Goal: Transaction & Acquisition: Purchase product/service

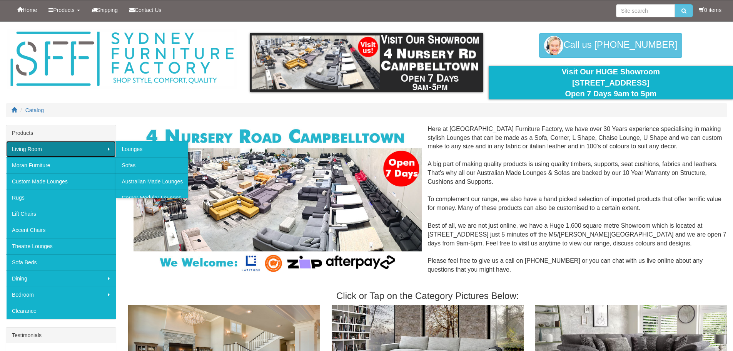
click at [45, 148] on link "Living Room" at bounding box center [61, 149] width 110 height 16
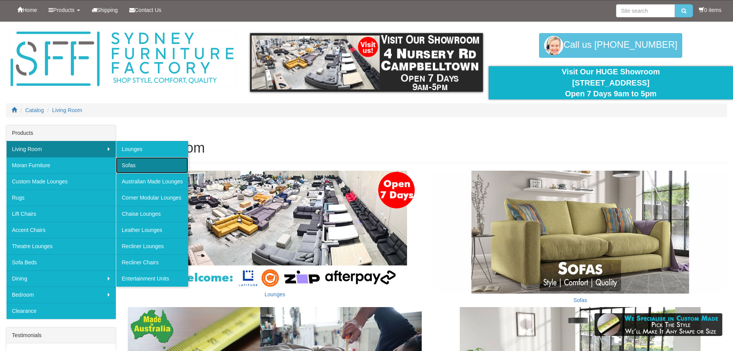
click at [137, 166] on link "Sofas" at bounding box center [152, 165] width 72 height 16
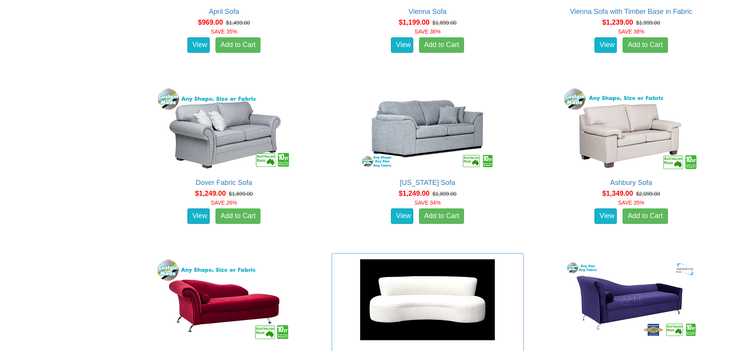
scroll to position [770, 0]
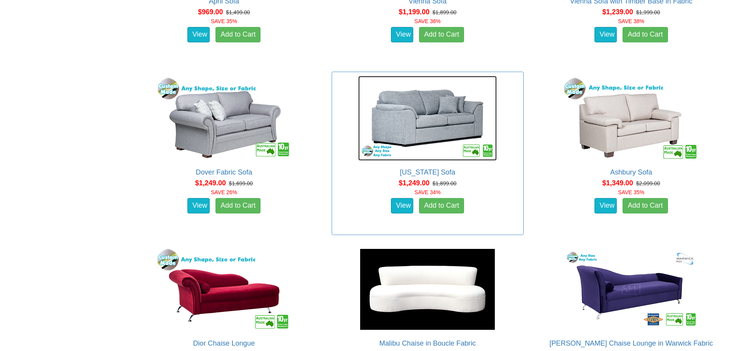
click at [433, 147] on img at bounding box center [427, 118] width 139 height 85
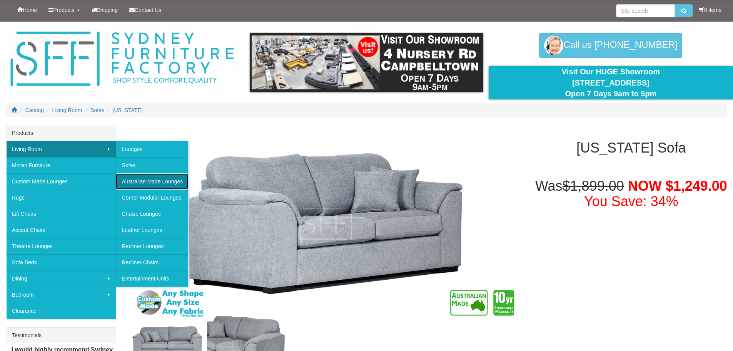
click at [159, 179] on link "Australian Made Lounges" at bounding box center [152, 181] width 72 height 16
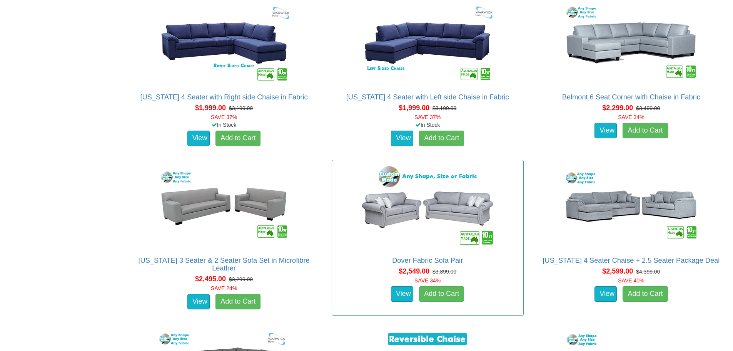
scroll to position [847, 0]
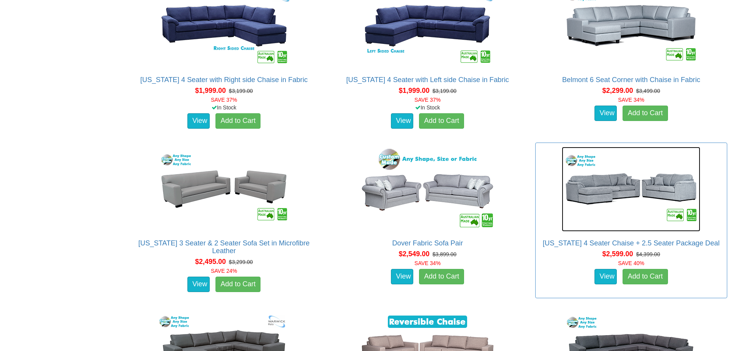
click at [582, 206] on img at bounding box center [631, 189] width 139 height 85
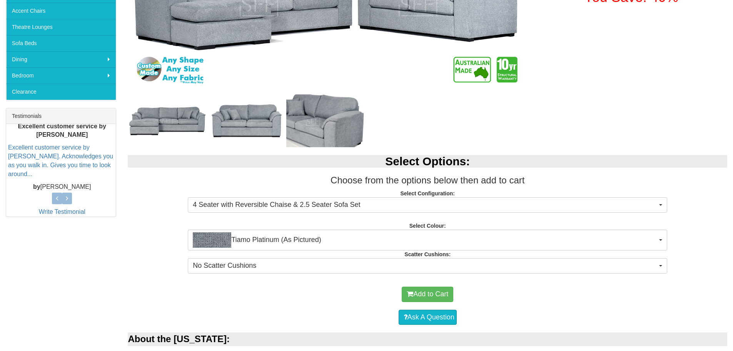
scroll to position [231, 0]
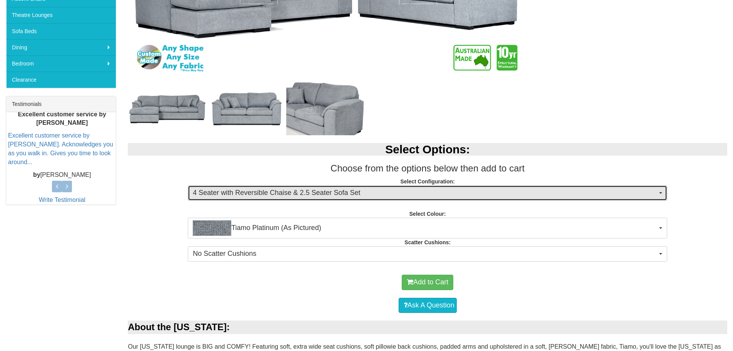
click at [263, 192] on span "4 Seater with Reversible Chaise & 2.5 Seater Sofa Set" at bounding box center [425, 193] width 465 height 10
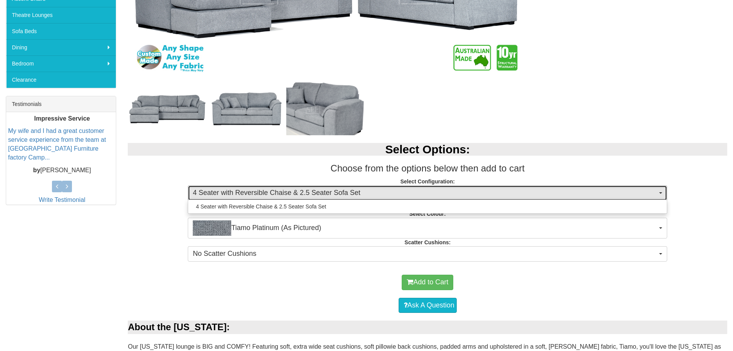
click at [664, 192] on button "4 Seater with Reversible Chaise & 2.5 Seater Sofa Set" at bounding box center [428, 192] width 480 height 15
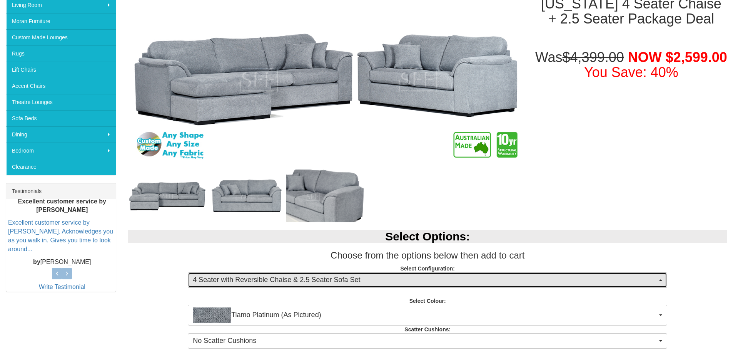
scroll to position [38, 0]
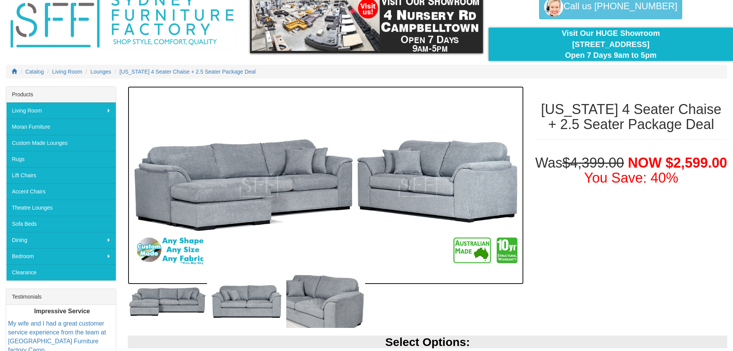
click at [249, 212] on img at bounding box center [326, 185] width 396 height 198
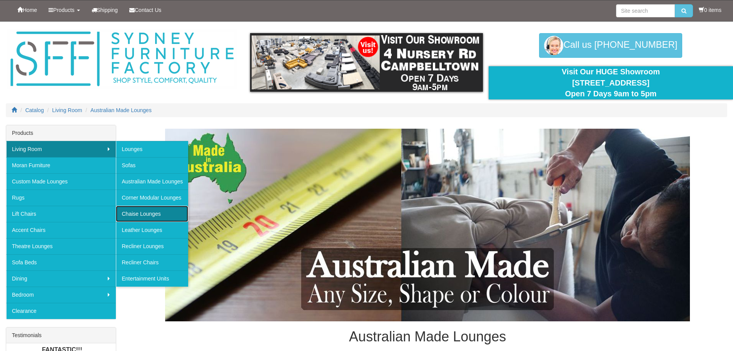
click at [160, 212] on link "Chaise Lounges" at bounding box center [152, 214] width 72 height 16
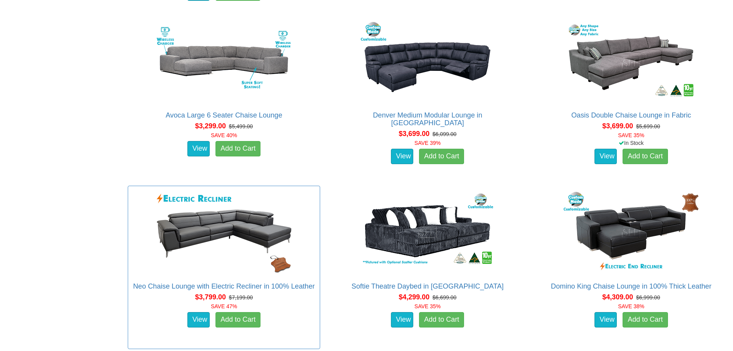
scroll to position [1963, 0]
